Goal: Information Seeking & Learning: Learn about a topic

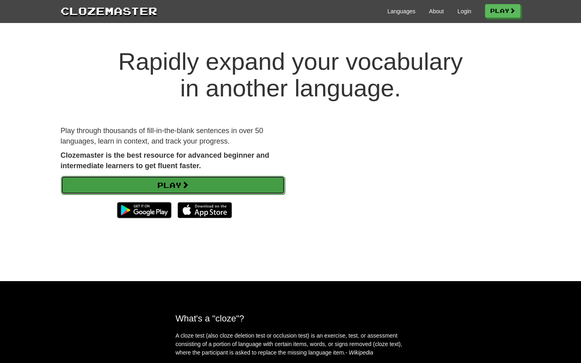
click at [155, 184] on link "Play" at bounding box center [173, 185] width 224 height 19
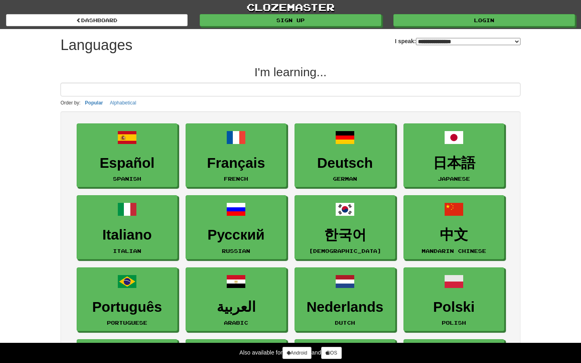
select select "*******"
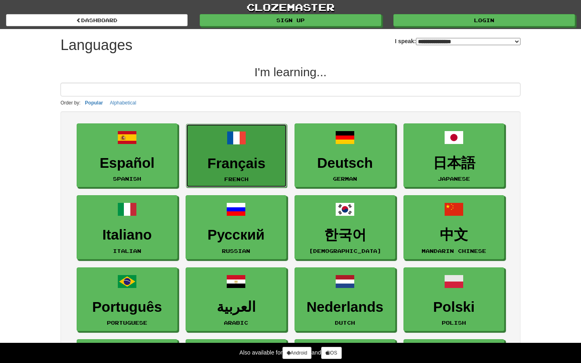
click at [279, 143] on link "Français French" at bounding box center [236, 156] width 101 height 64
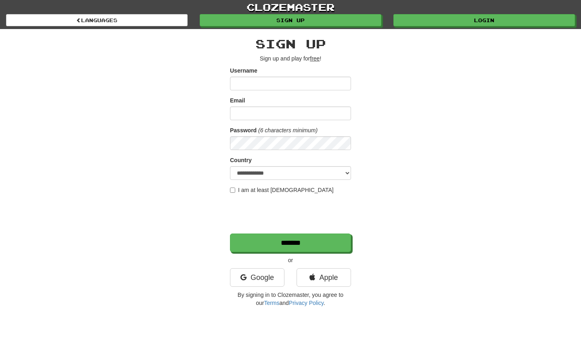
click at [318, 58] on u "free" at bounding box center [315, 58] width 10 height 6
click at [264, 87] on input "Username" at bounding box center [290, 84] width 121 height 14
type input "***"
click at [266, 116] on input "Email" at bounding box center [290, 113] width 121 height 14
type input "**********"
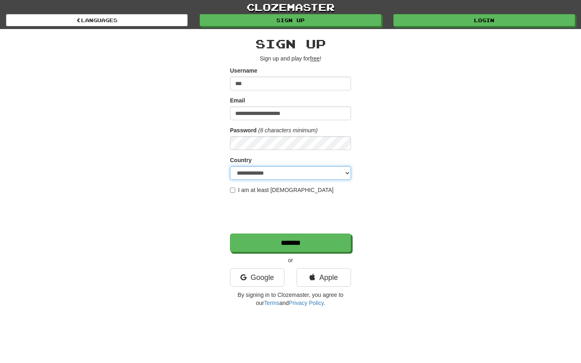
click at [262, 179] on select "**********" at bounding box center [290, 173] width 121 height 14
select select "**"
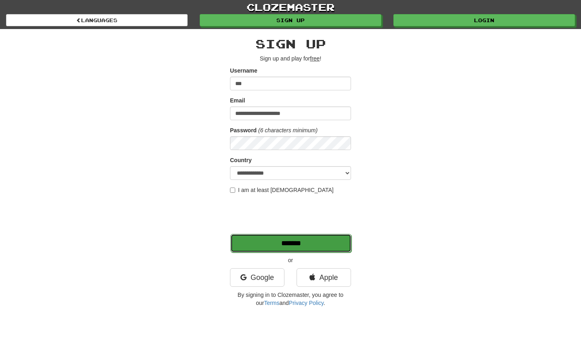
click at [312, 242] on input "*******" at bounding box center [290, 243] width 121 height 19
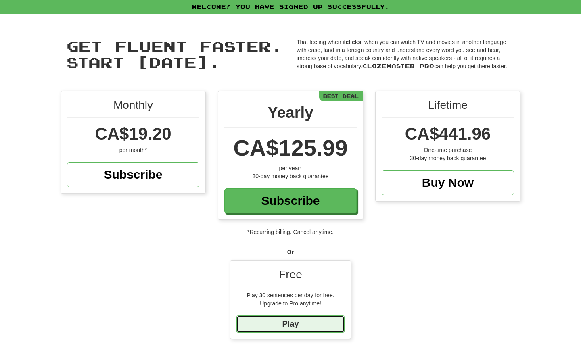
click at [314, 321] on link "Play" at bounding box center [290, 323] width 108 height 17
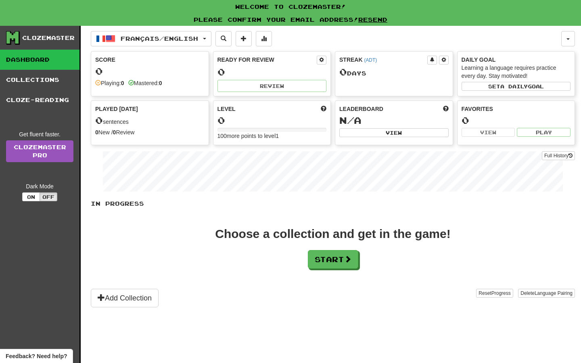
click at [136, 125] on div "0 sentences" at bounding box center [149, 120] width 109 height 10
click at [152, 295] on button "Add Collection" at bounding box center [125, 298] width 68 height 19
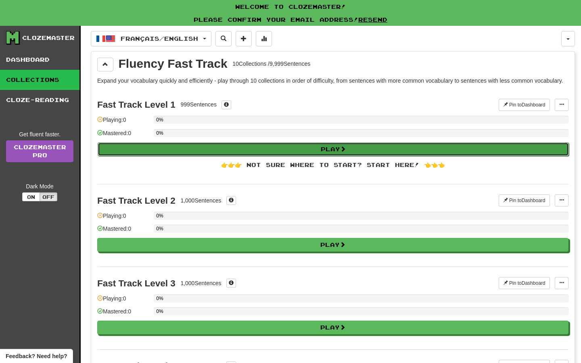
click at [322, 156] on button "Play" at bounding box center [333, 149] width 471 height 14
select select "**"
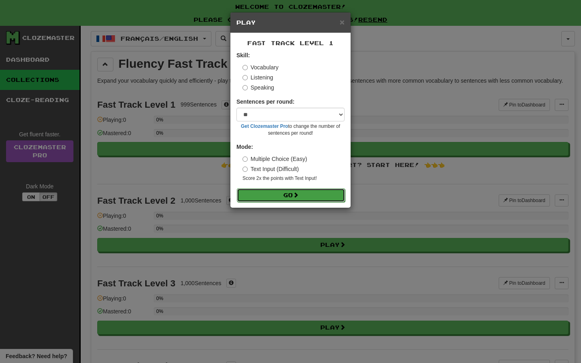
click at [306, 196] on button "Go" at bounding box center [291, 195] width 108 height 14
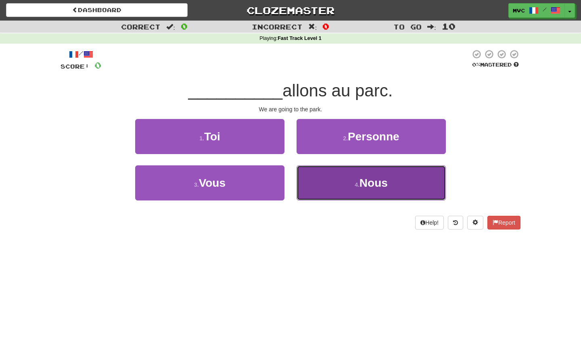
click at [374, 183] on span "Nous" at bounding box center [373, 183] width 28 height 12
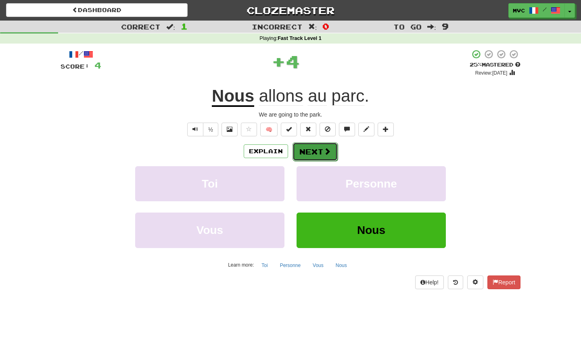
click at [318, 156] on button "Next" at bounding box center [314, 151] width 45 height 19
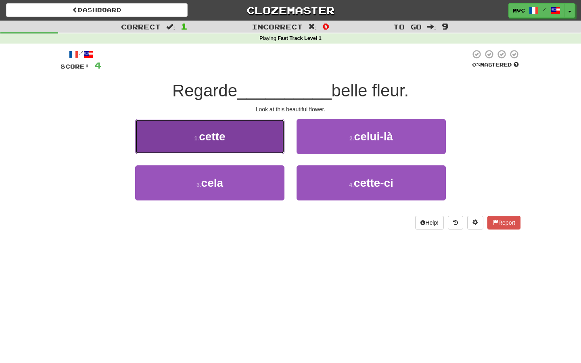
click at [219, 142] on span "cette" at bounding box center [212, 136] width 26 height 12
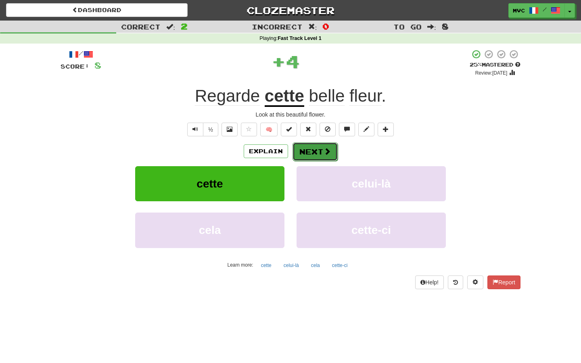
click at [312, 154] on button "Next" at bounding box center [314, 151] width 45 height 19
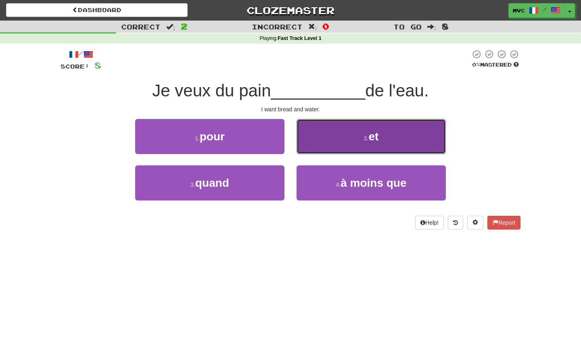
click at [377, 130] on span "et" at bounding box center [373, 136] width 10 height 12
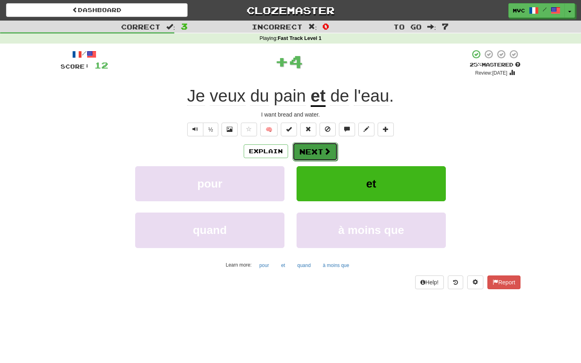
click at [309, 151] on button "Next" at bounding box center [314, 151] width 45 height 19
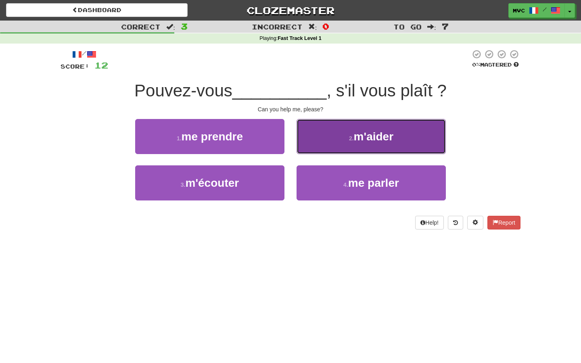
click at [338, 141] on button "2 . m'aider" at bounding box center [370, 136] width 149 height 35
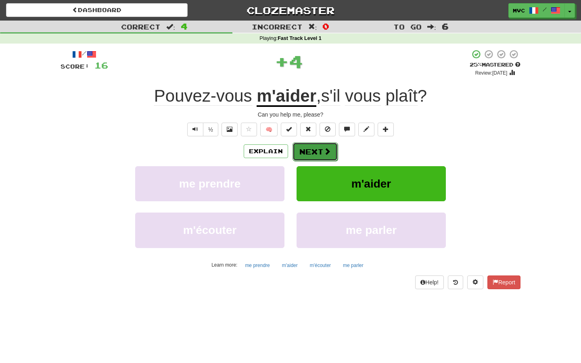
click at [323, 158] on button "Next" at bounding box center [314, 151] width 45 height 19
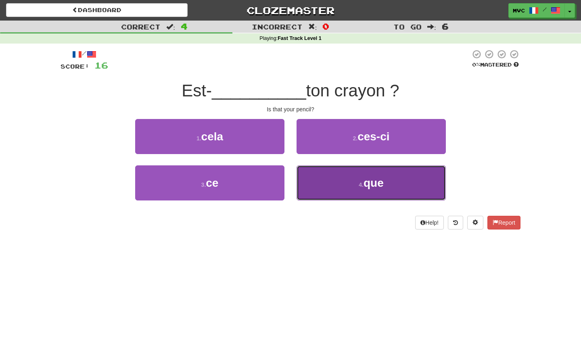
click at [356, 179] on button "4 . que" at bounding box center [370, 182] width 149 height 35
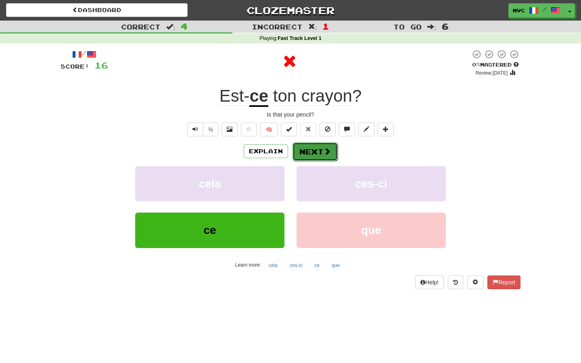
click at [304, 152] on button "Next" at bounding box center [314, 151] width 45 height 19
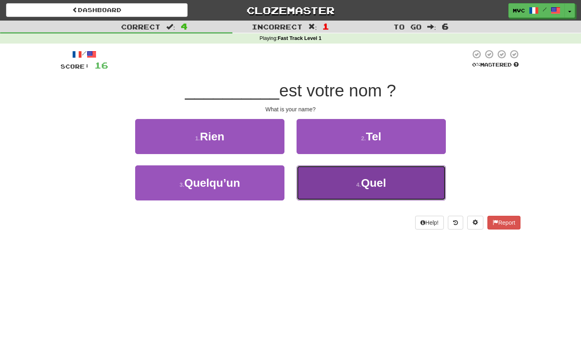
click at [374, 184] on span "Quel" at bounding box center [373, 183] width 25 height 12
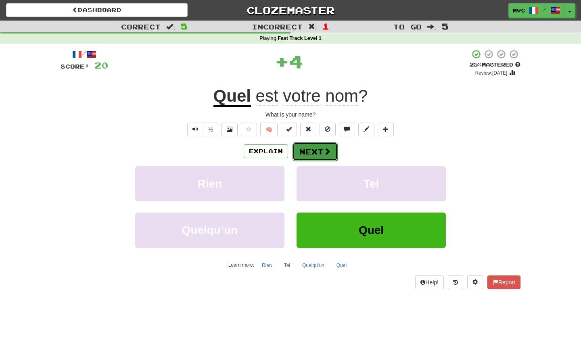
click at [323, 158] on button "Next" at bounding box center [314, 151] width 45 height 19
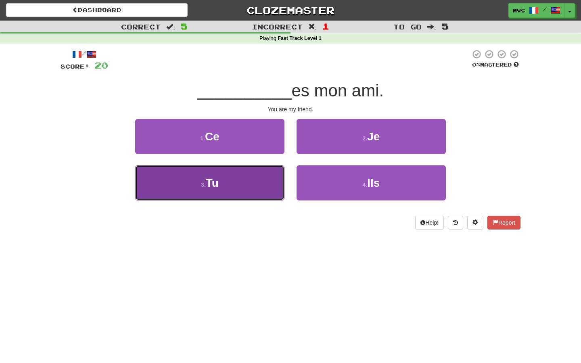
click at [231, 189] on button "3 . Tu" at bounding box center [209, 182] width 149 height 35
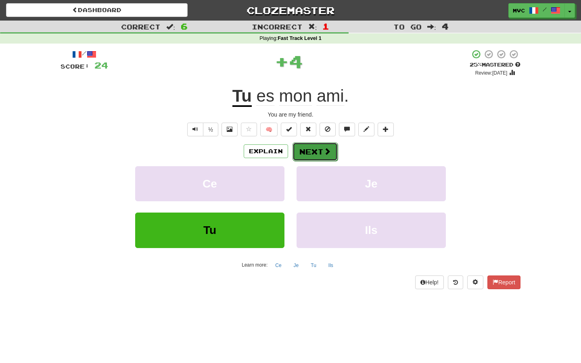
click at [311, 153] on button "Next" at bounding box center [314, 151] width 45 height 19
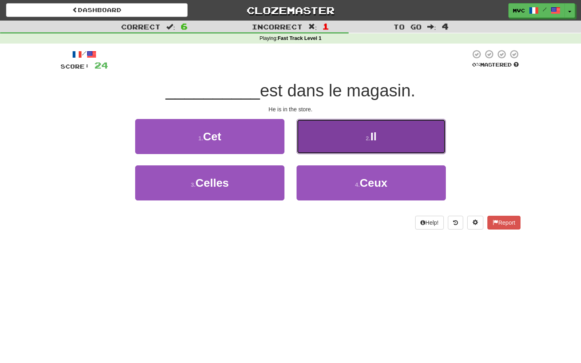
click at [377, 139] on span "Il" at bounding box center [373, 136] width 6 height 12
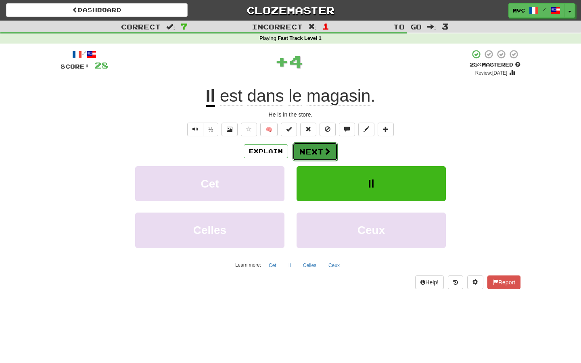
click at [308, 158] on button "Next" at bounding box center [314, 151] width 45 height 19
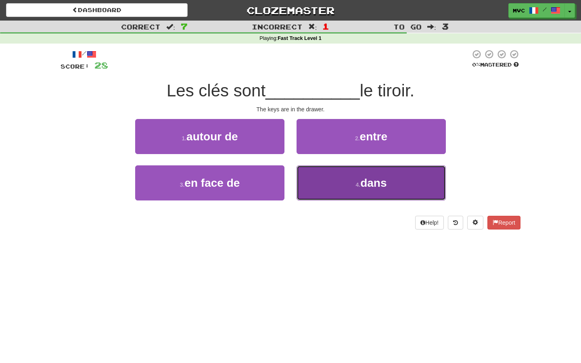
click at [361, 186] on span "dans" at bounding box center [373, 183] width 26 height 12
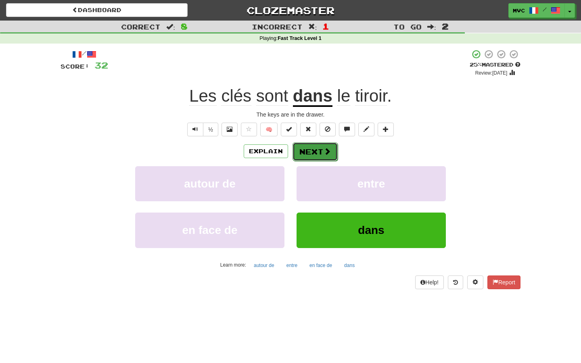
click at [316, 154] on button "Next" at bounding box center [314, 151] width 45 height 19
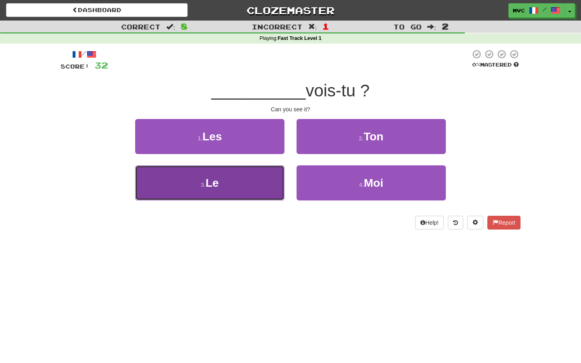
click at [240, 192] on button "3 . Le" at bounding box center [209, 182] width 149 height 35
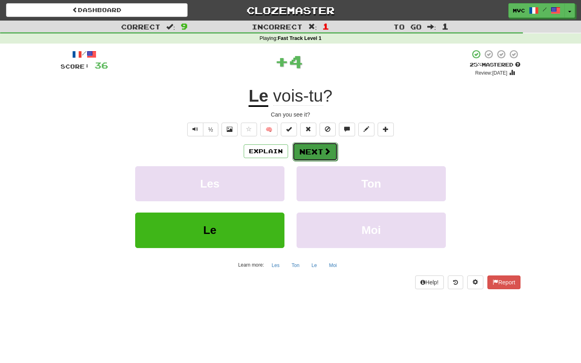
click at [322, 158] on button "Next" at bounding box center [314, 151] width 45 height 19
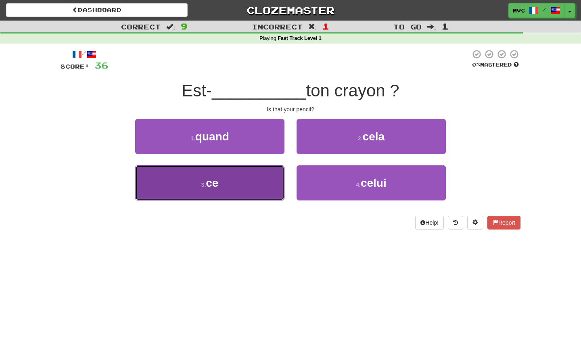
click at [272, 182] on button "3 . ce" at bounding box center [209, 182] width 149 height 35
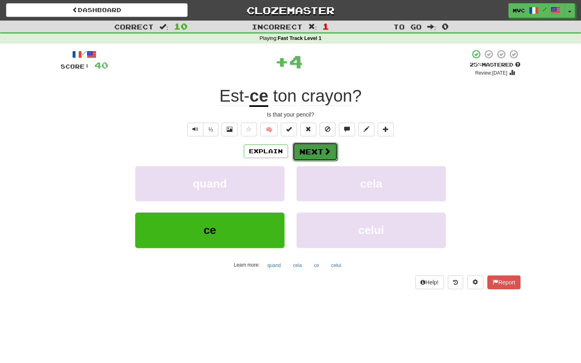
click at [312, 159] on button "Next" at bounding box center [314, 151] width 45 height 19
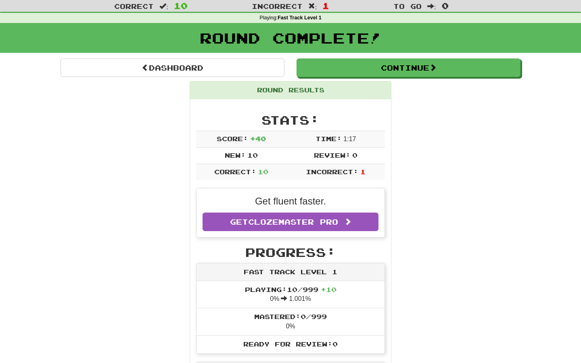
scroll to position [25, 0]
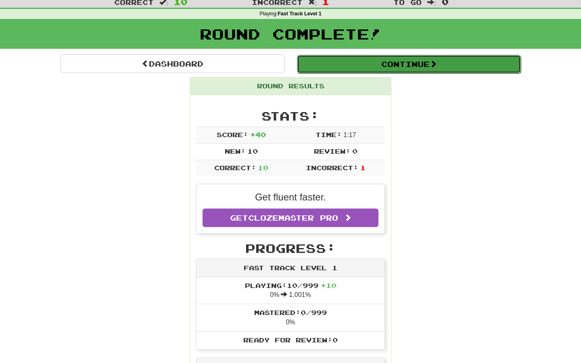
click at [433, 61] on span at bounding box center [432, 63] width 7 height 7
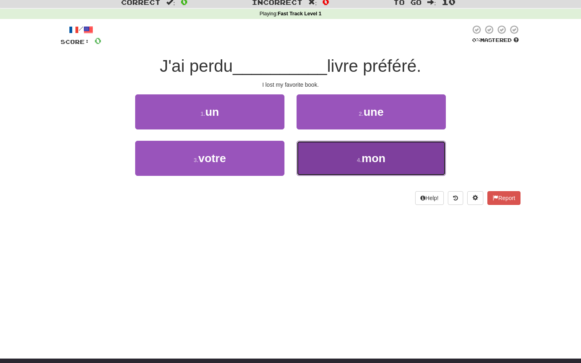
click at [369, 157] on span "mon" at bounding box center [373, 158] width 24 height 12
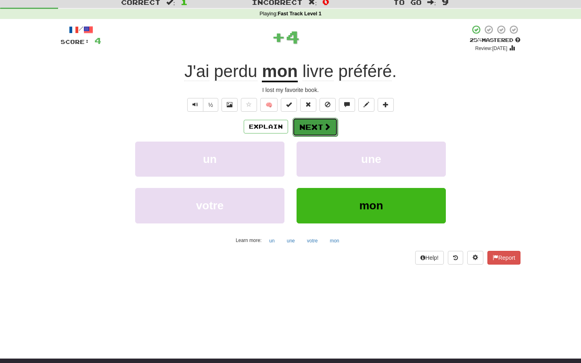
click at [315, 126] on button "Next" at bounding box center [314, 127] width 45 height 19
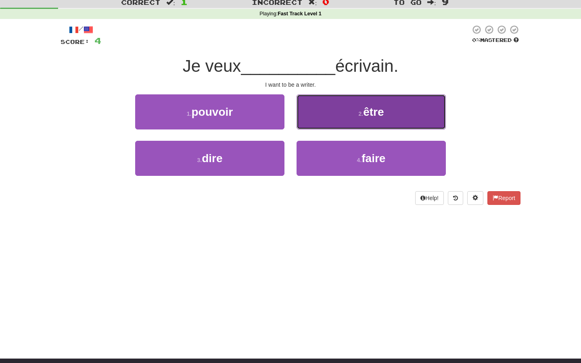
click at [376, 114] on span "être" at bounding box center [373, 112] width 21 height 12
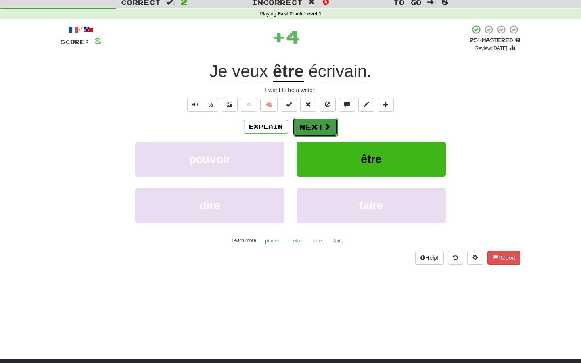
click at [314, 129] on button "Next" at bounding box center [314, 127] width 45 height 19
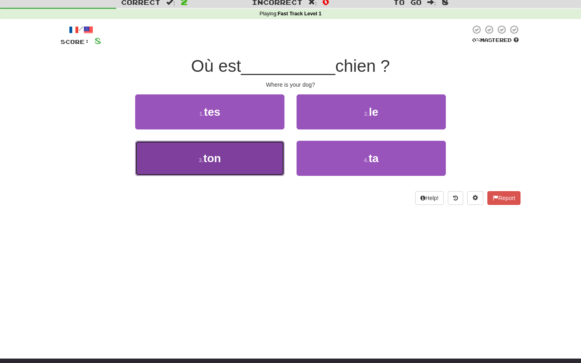
click at [264, 161] on button "3 . ton" at bounding box center [209, 158] width 149 height 35
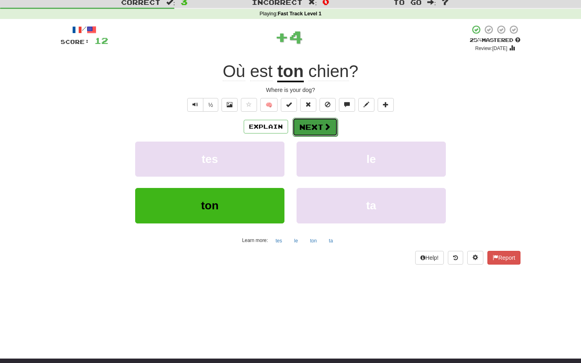
click at [330, 126] on button "Next" at bounding box center [314, 127] width 45 height 19
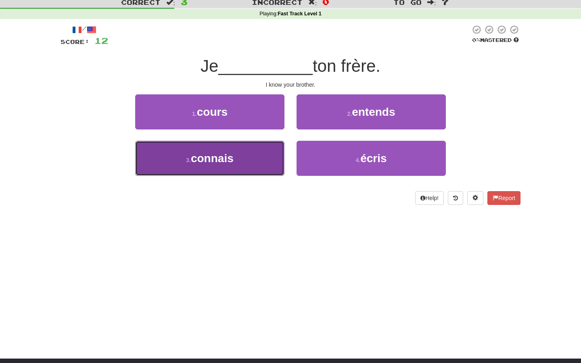
click at [272, 152] on button "3 . connais" at bounding box center [209, 158] width 149 height 35
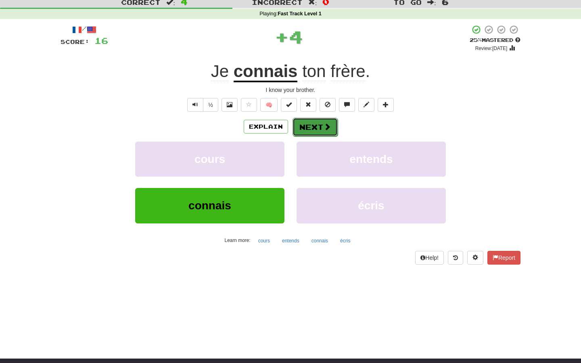
click at [319, 129] on button "Next" at bounding box center [314, 127] width 45 height 19
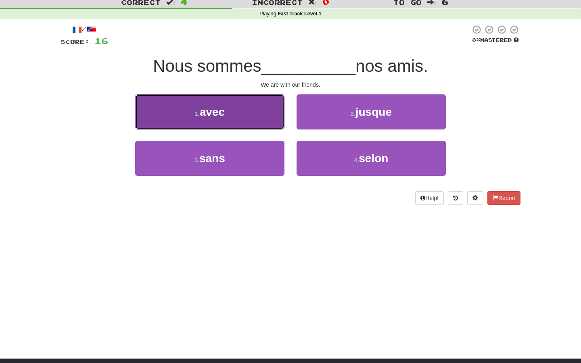
click at [240, 117] on button "1 . avec" at bounding box center [209, 111] width 149 height 35
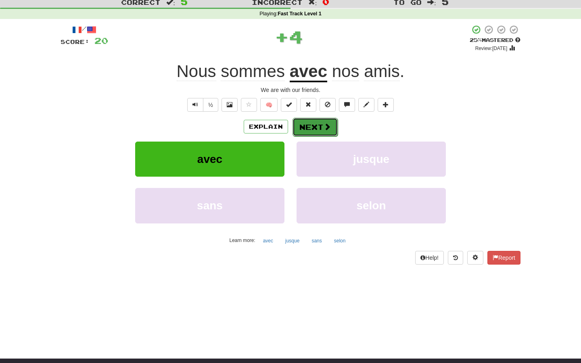
click at [321, 131] on button "Next" at bounding box center [314, 127] width 45 height 19
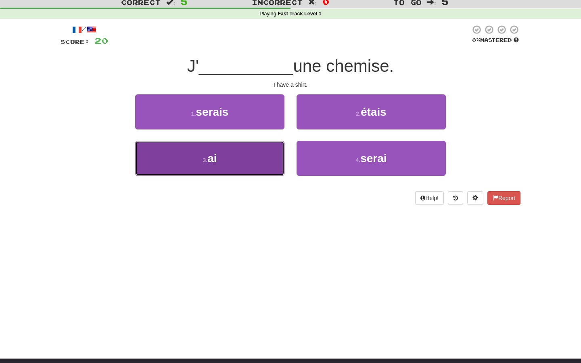
click at [236, 158] on button "3 . ai" at bounding box center [209, 158] width 149 height 35
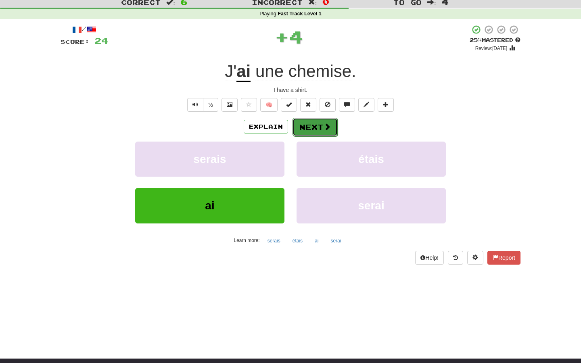
click at [330, 136] on button "Next" at bounding box center [314, 127] width 45 height 19
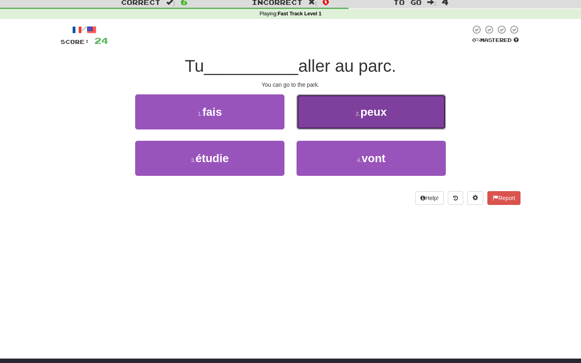
click at [361, 124] on button "2 . peux" at bounding box center [370, 111] width 149 height 35
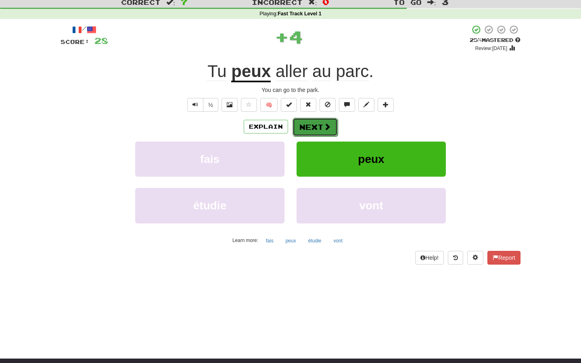
click at [311, 125] on button "Next" at bounding box center [314, 127] width 45 height 19
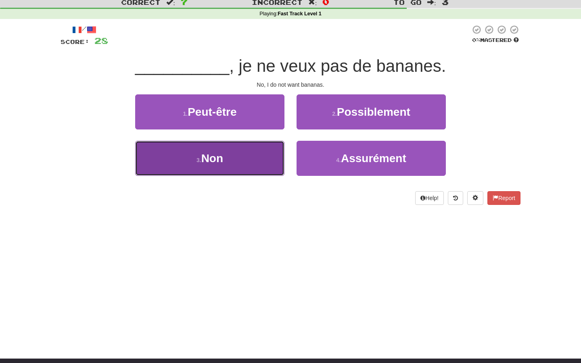
click at [241, 158] on button "3 . Non" at bounding box center [209, 158] width 149 height 35
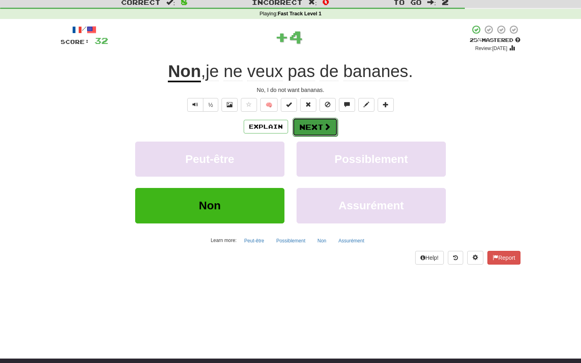
click at [325, 126] on span at bounding box center [326, 126] width 7 height 7
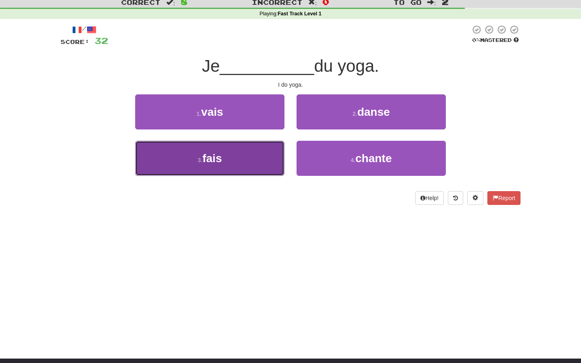
click at [269, 160] on button "3 . fais" at bounding box center [209, 158] width 149 height 35
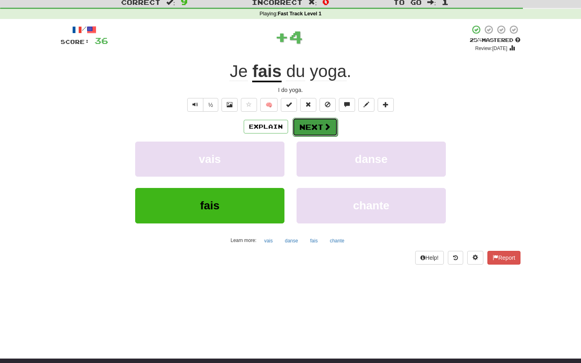
click at [319, 125] on button "Next" at bounding box center [314, 127] width 45 height 19
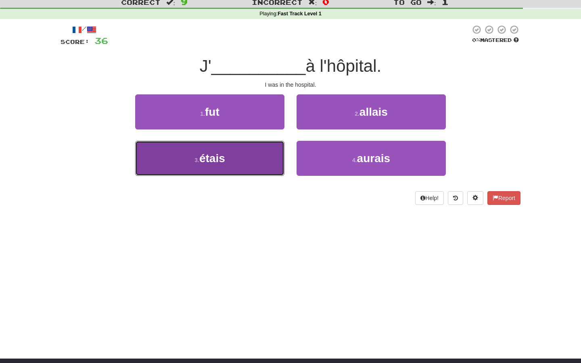
click at [242, 167] on button "3 . étais" at bounding box center [209, 158] width 149 height 35
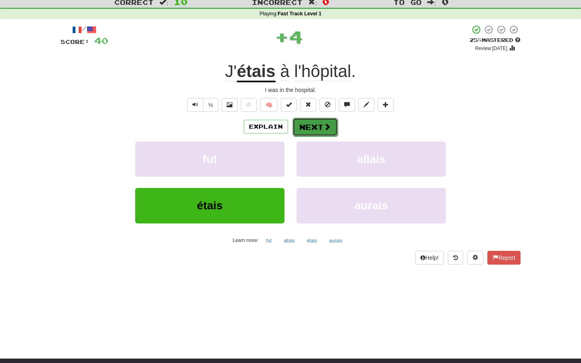
click at [327, 126] on span at bounding box center [326, 126] width 7 height 7
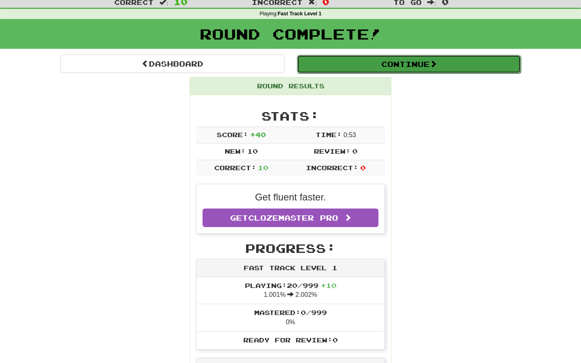
click at [422, 66] on button "Continue" at bounding box center [409, 64] width 224 height 19
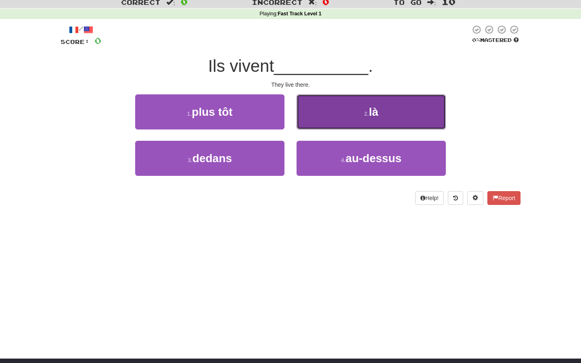
click at [378, 116] on span "là" at bounding box center [373, 112] width 9 height 12
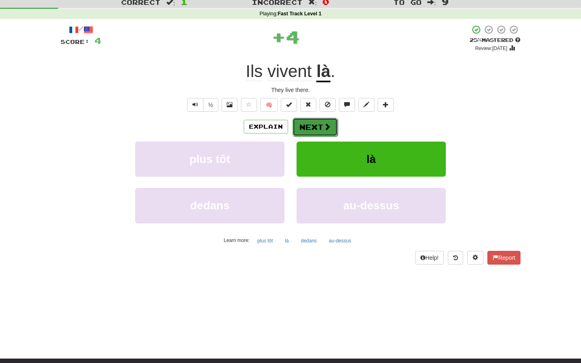
click at [317, 125] on button "Next" at bounding box center [314, 127] width 45 height 19
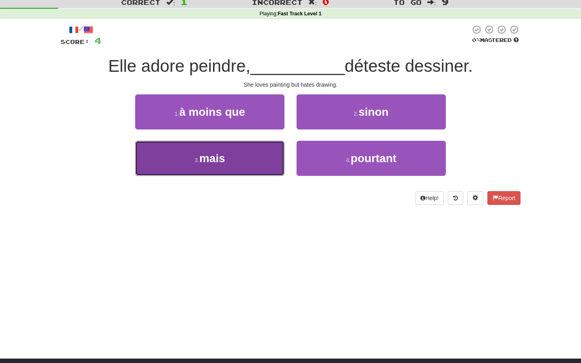
click at [252, 162] on button "3 . mais" at bounding box center [209, 158] width 149 height 35
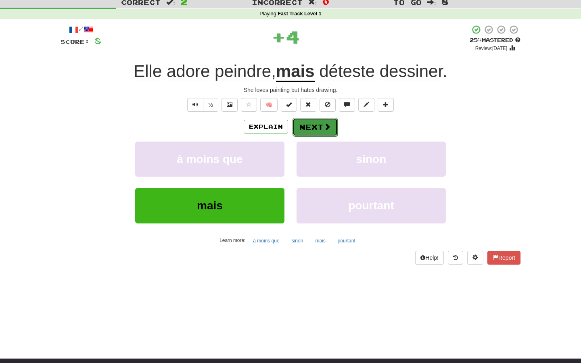
click at [323, 129] on span at bounding box center [326, 126] width 7 height 7
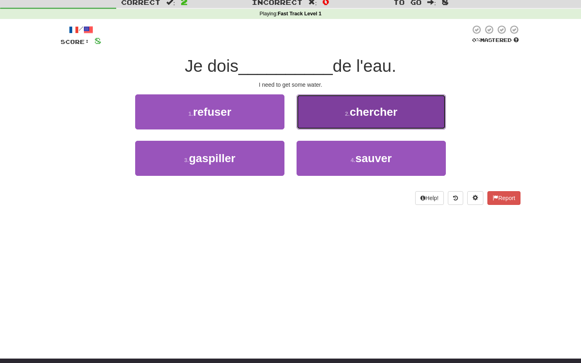
click at [374, 115] on span "chercher" at bounding box center [374, 112] width 48 height 12
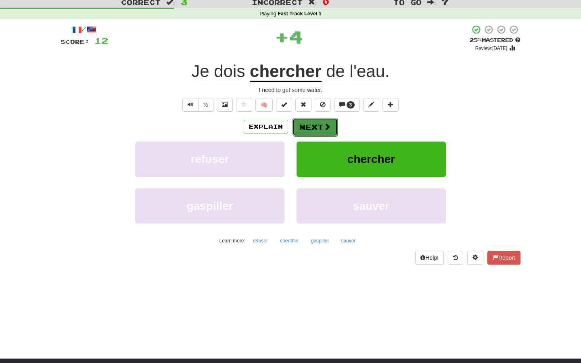
click at [318, 129] on button "Next" at bounding box center [314, 127] width 45 height 19
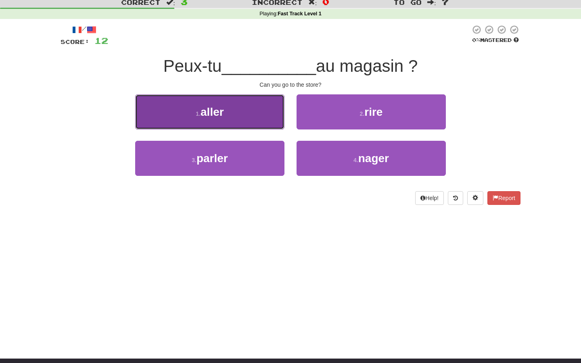
click at [242, 121] on button "1 . aller" at bounding box center [209, 111] width 149 height 35
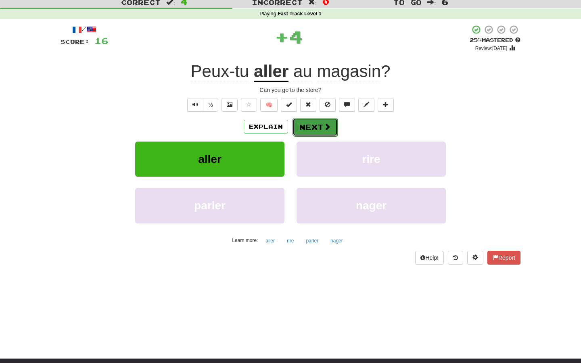
click at [312, 122] on button "Next" at bounding box center [314, 127] width 45 height 19
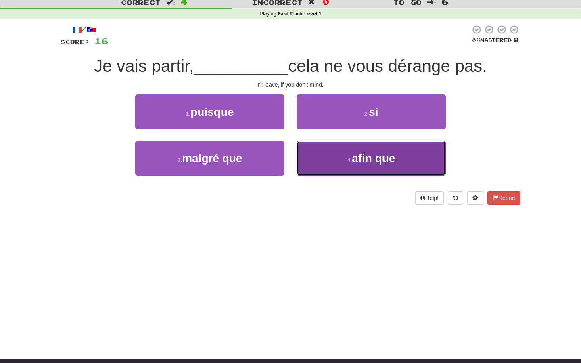
click at [370, 161] on span "afin que" at bounding box center [373, 158] width 43 height 12
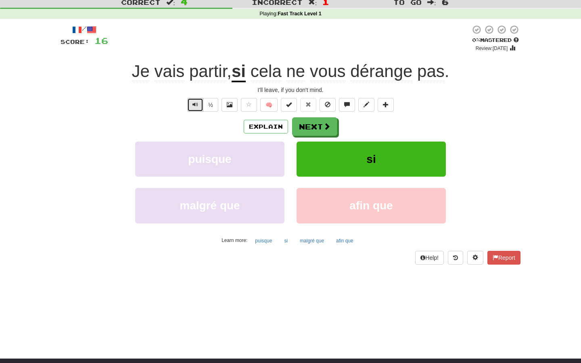
click at [193, 106] on span "Text-to-speech controls" at bounding box center [195, 105] width 6 height 6
click at [323, 130] on span at bounding box center [326, 126] width 7 height 7
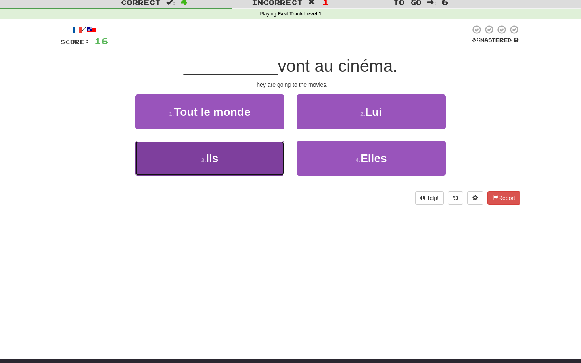
click at [250, 164] on button "3 . Ils" at bounding box center [209, 158] width 149 height 35
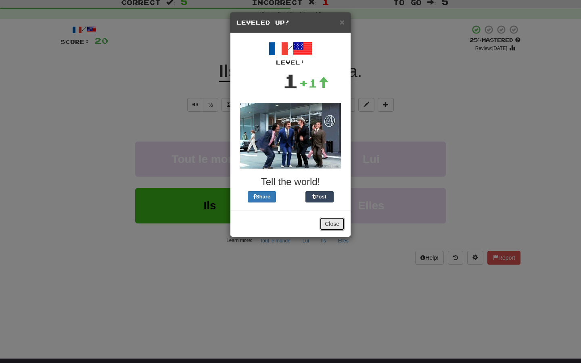
click at [332, 224] on button "Close" at bounding box center [331, 224] width 25 height 14
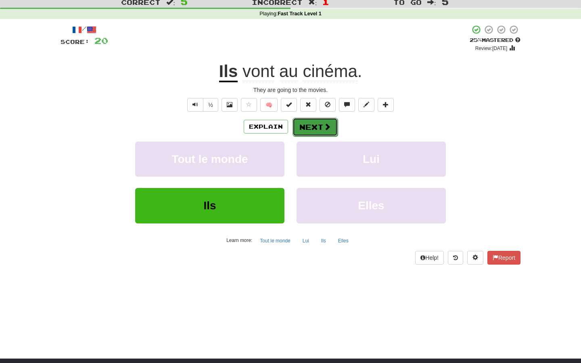
click at [321, 135] on button "Next" at bounding box center [314, 127] width 45 height 19
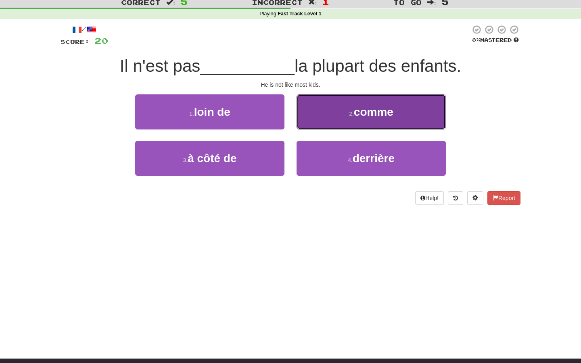
click at [379, 112] on span "comme" at bounding box center [374, 112] width 40 height 12
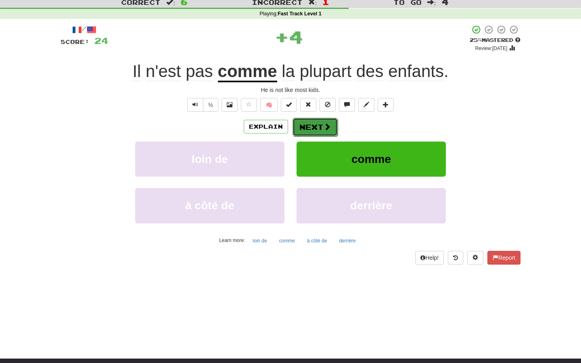
click at [325, 129] on span at bounding box center [326, 126] width 7 height 7
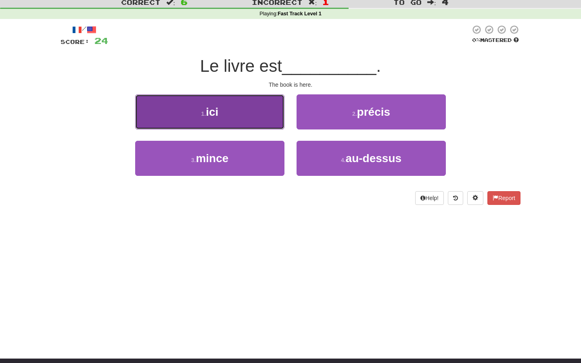
click at [244, 119] on button "1 . ici" at bounding box center [209, 111] width 149 height 35
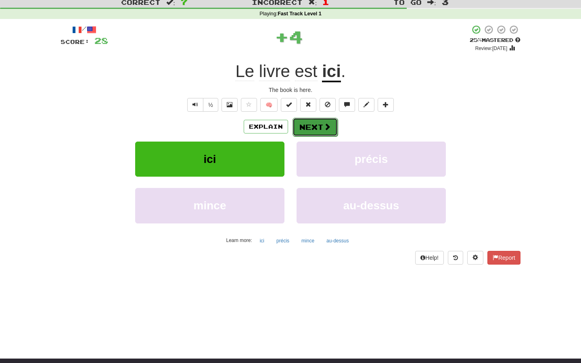
click at [325, 132] on button "Next" at bounding box center [314, 127] width 45 height 19
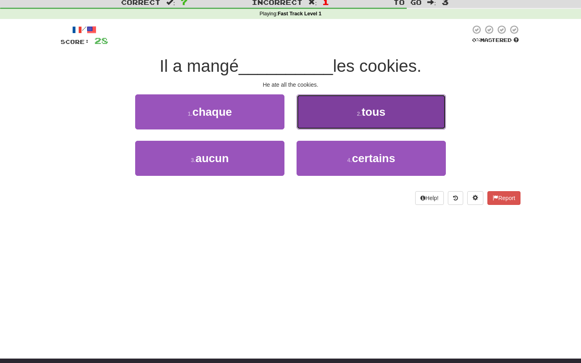
click at [374, 116] on span "tous" at bounding box center [373, 112] width 24 height 12
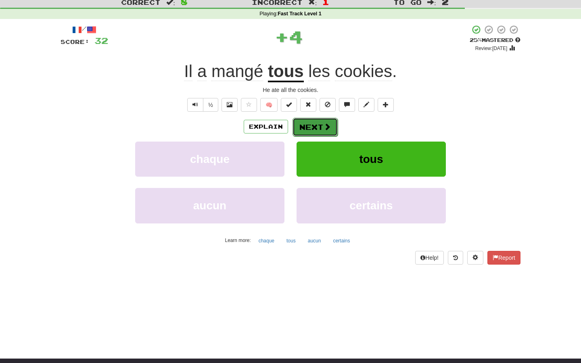
click at [316, 127] on button "Next" at bounding box center [314, 127] width 45 height 19
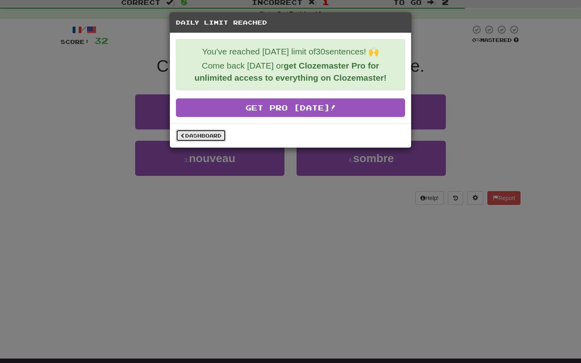
click at [222, 137] on link "Dashboard" at bounding box center [201, 135] width 50 height 12
